Goal: Find specific page/section: Find specific page/section

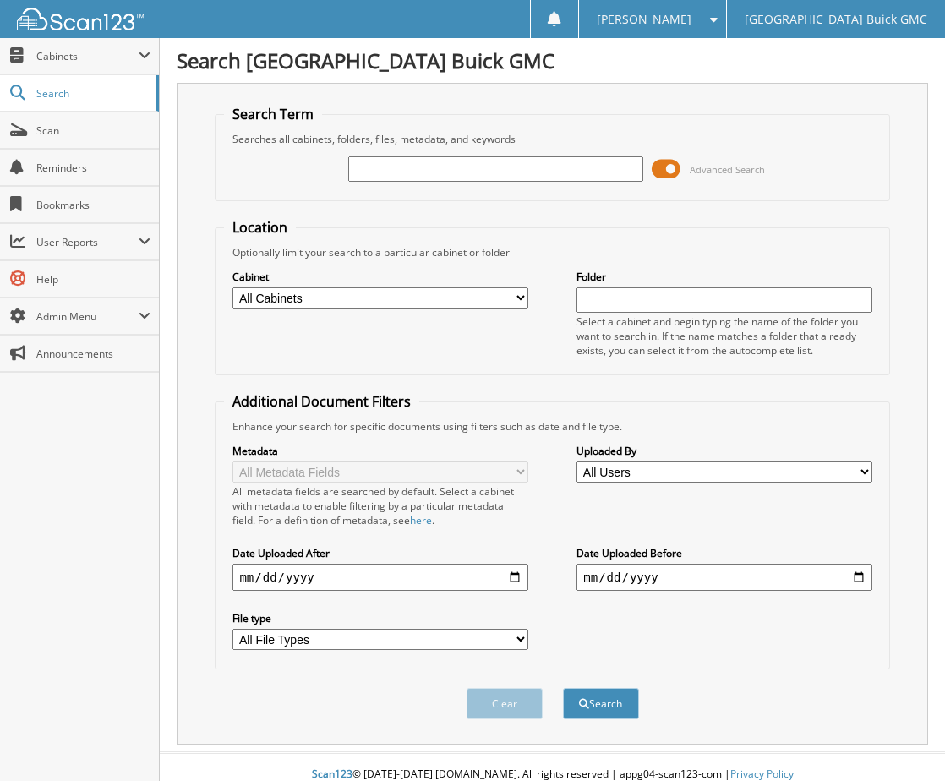
click at [395, 172] on input "text" at bounding box center [495, 168] width 295 height 25
type input "405207"
click at [563, 688] on button "Search" at bounding box center [601, 703] width 76 height 31
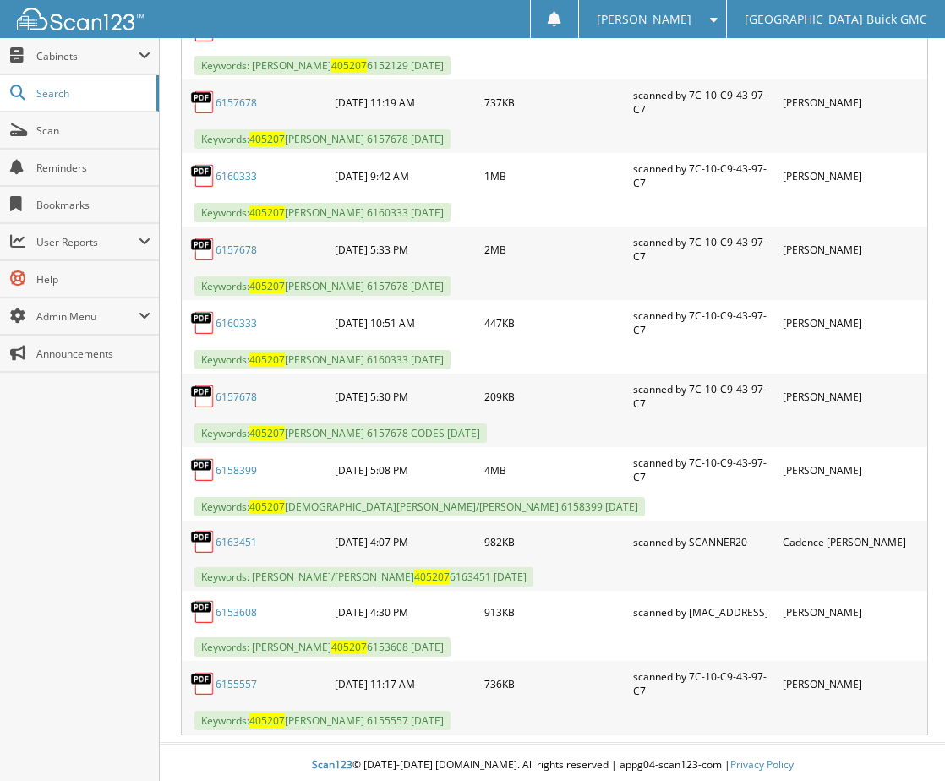
scroll to position [680, 0]
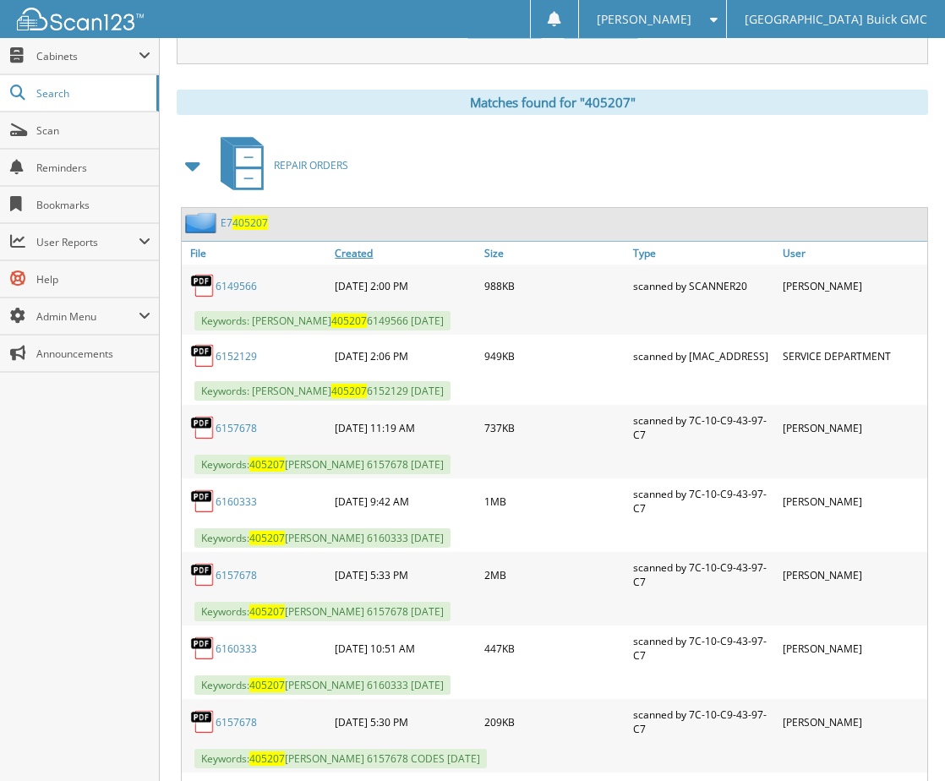
click at [365, 254] on link "Created" at bounding box center [404, 253] width 149 height 23
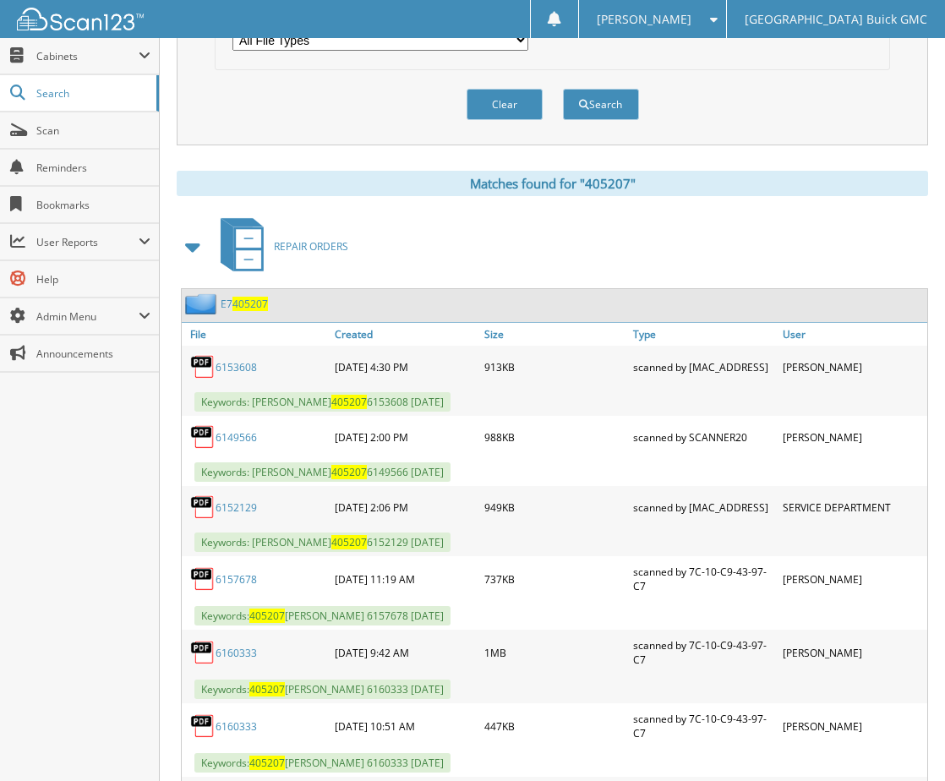
scroll to position [596, 0]
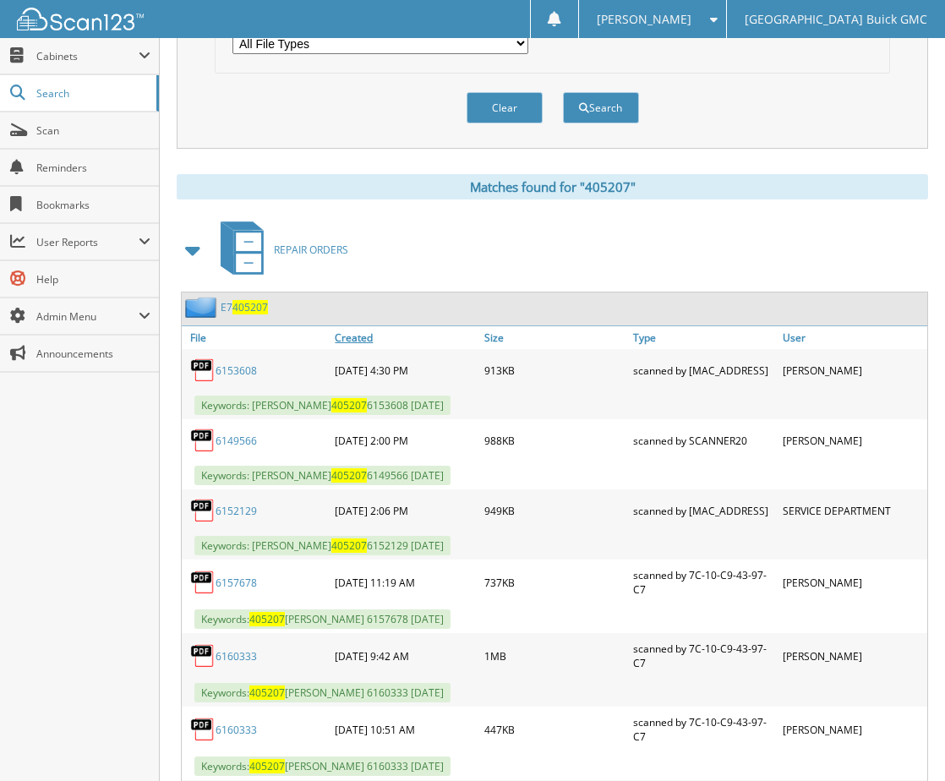
click at [355, 340] on link "Created" at bounding box center [404, 337] width 149 height 23
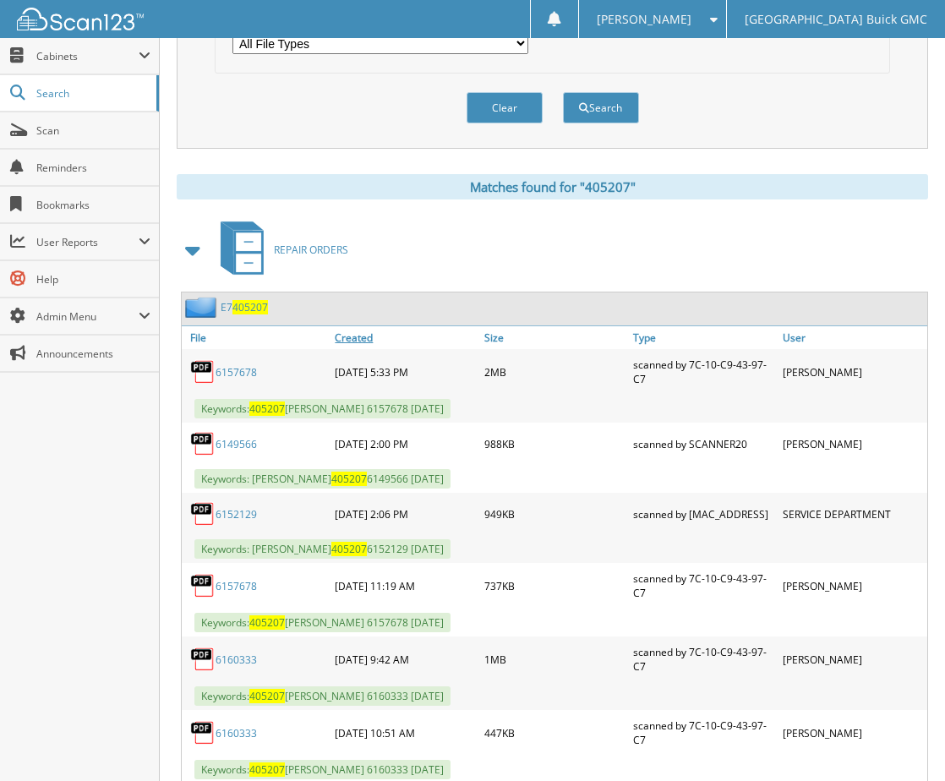
click at [355, 340] on link "Created" at bounding box center [404, 337] width 149 height 23
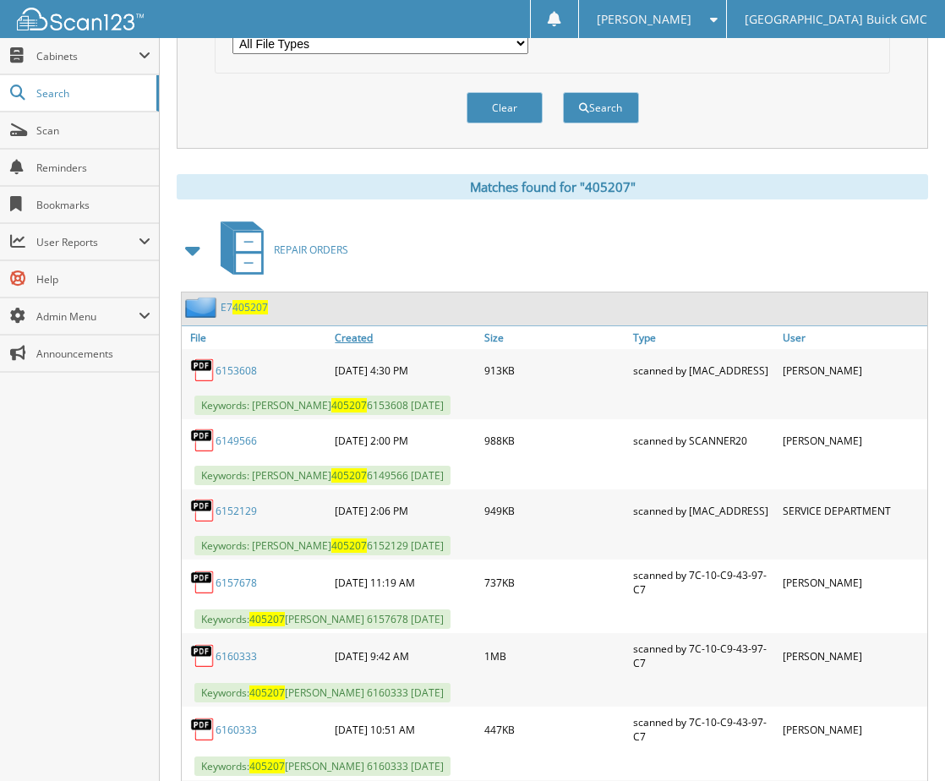
click at [355, 340] on link "Created" at bounding box center [404, 337] width 149 height 23
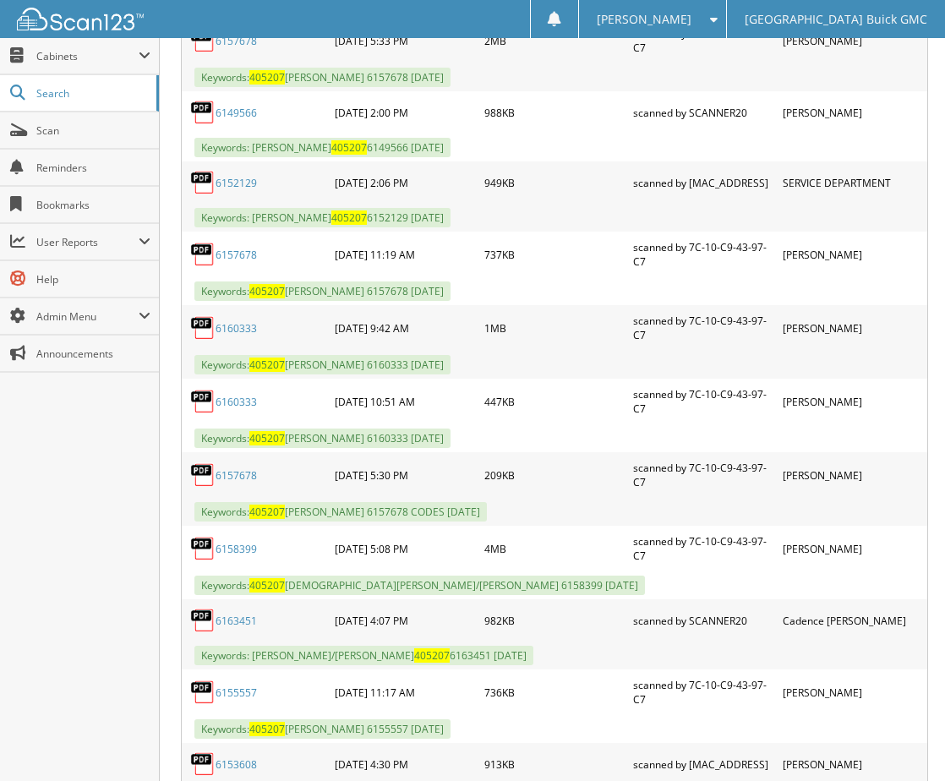
scroll to position [934, 0]
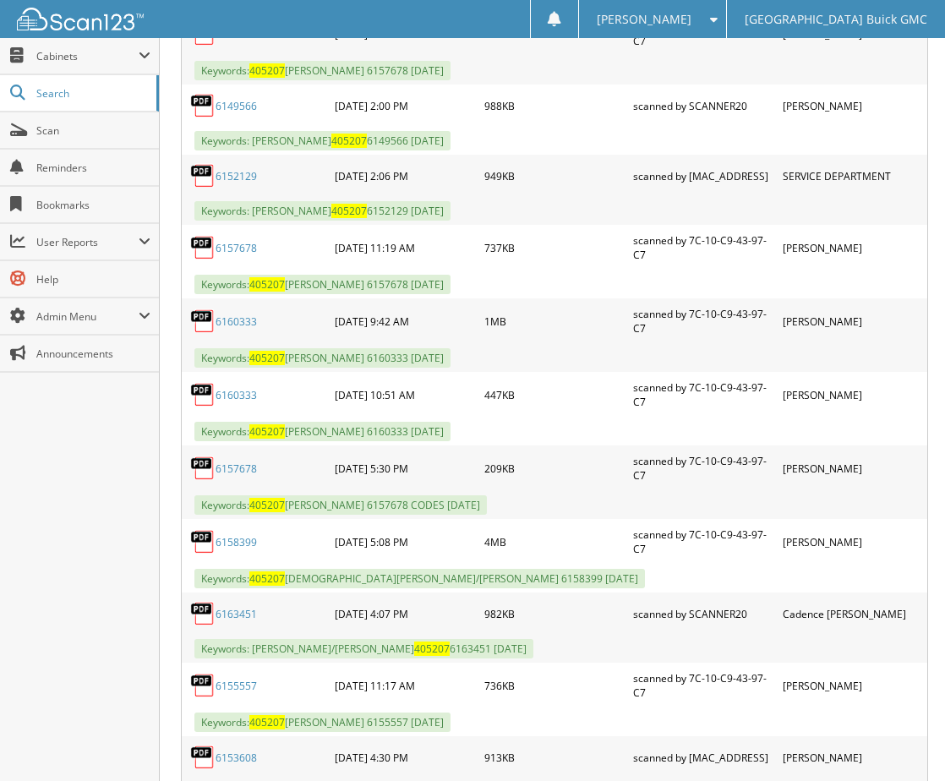
click at [231, 324] on link "6160333" at bounding box center [236, 321] width 41 height 14
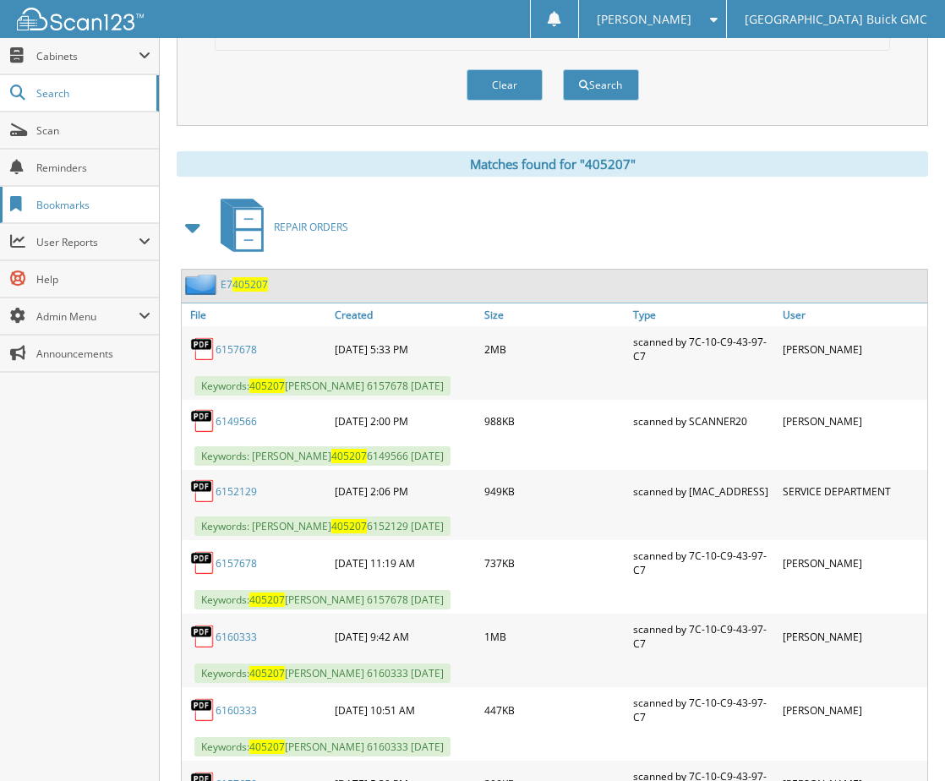
scroll to position [511, 0]
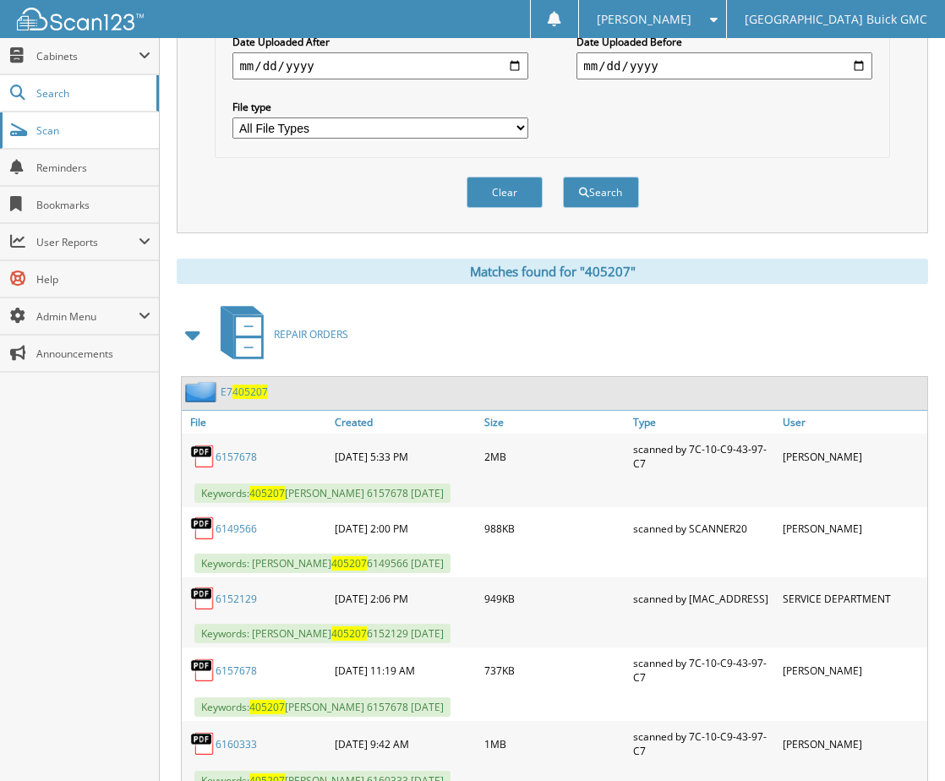
click at [50, 134] on span "Scan" at bounding box center [93, 130] width 114 height 14
